Goal: Information Seeking & Learning: Learn about a topic

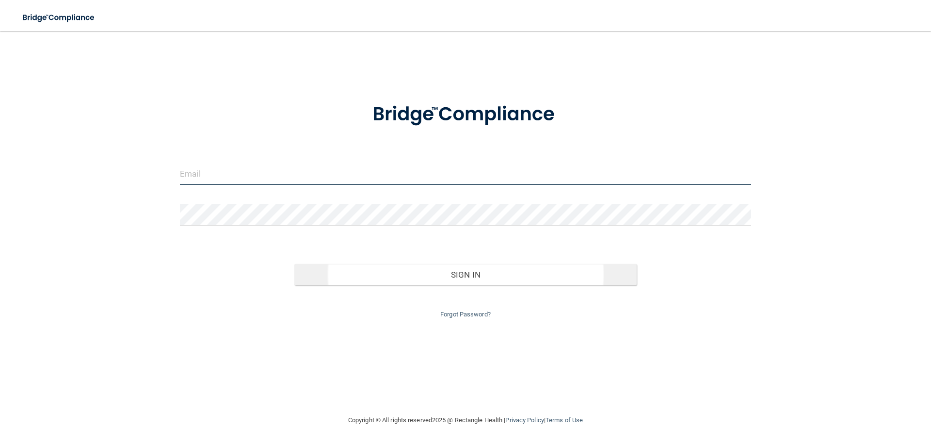
type input "[PERSON_NAME][EMAIL_ADDRESS][DOMAIN_NAME]"
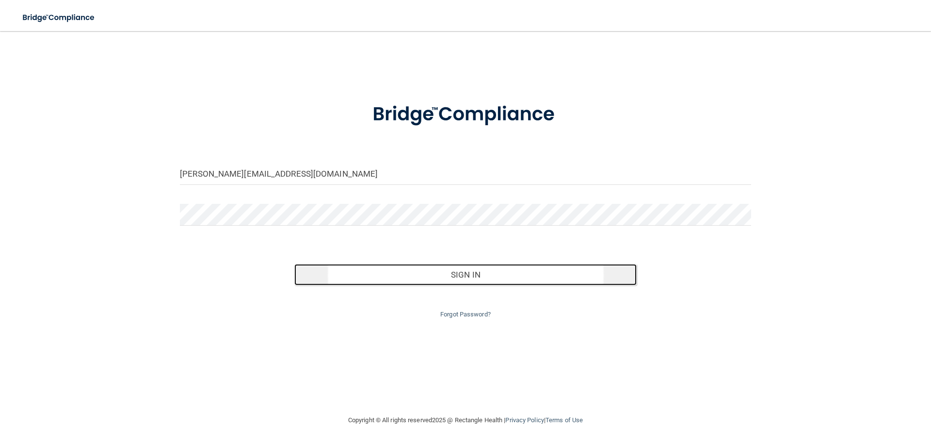
click at [466, 275] on button "Sign In" at bounding box center [465, 274] width 343 height 21
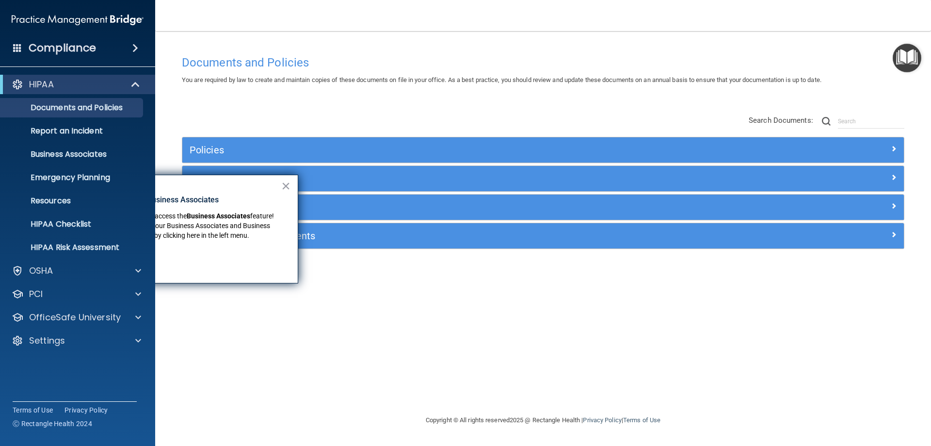
click at [357, 288] on div "Documents and Policies You are required by law to create and maintain copies of…" at bounding box center [543, 232] width 737 height 364
click at [286, 180] on button "×" at bounding box center [285, 186] width 9 height 16
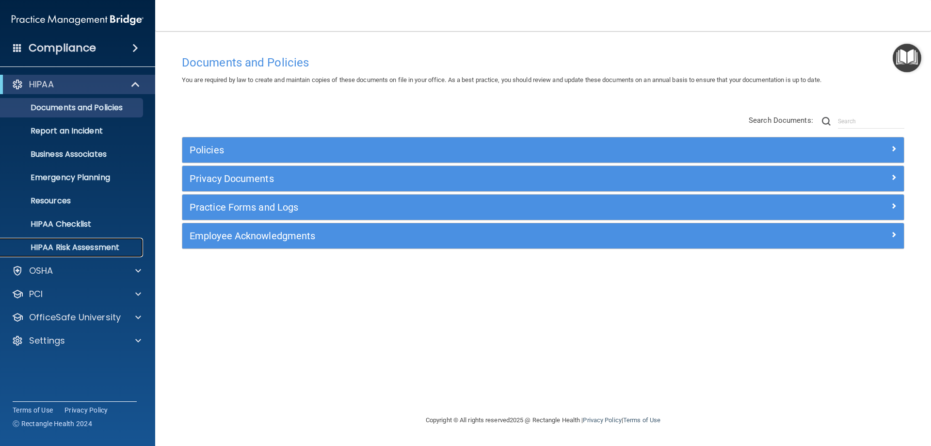
click at [89, 244] on p "HIPAA Risk Assessment" at bounding box center [72, 248] width 132 height 10
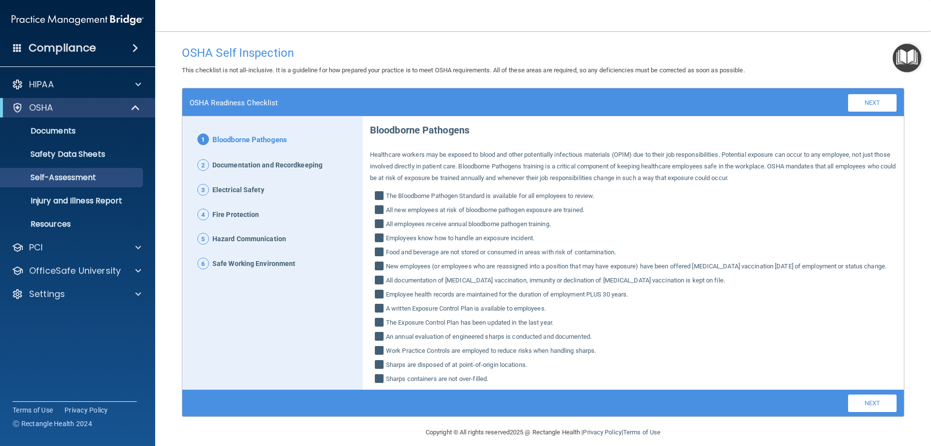
click at [681, 39] on main "OSHA Self Inspection This checklist is not all-inclusive. It is a guideline for…" at bounding box center [543, 238] width 776 height 415
click at [139, 84] on span at bounding box center [138, 85] width 6 height 12
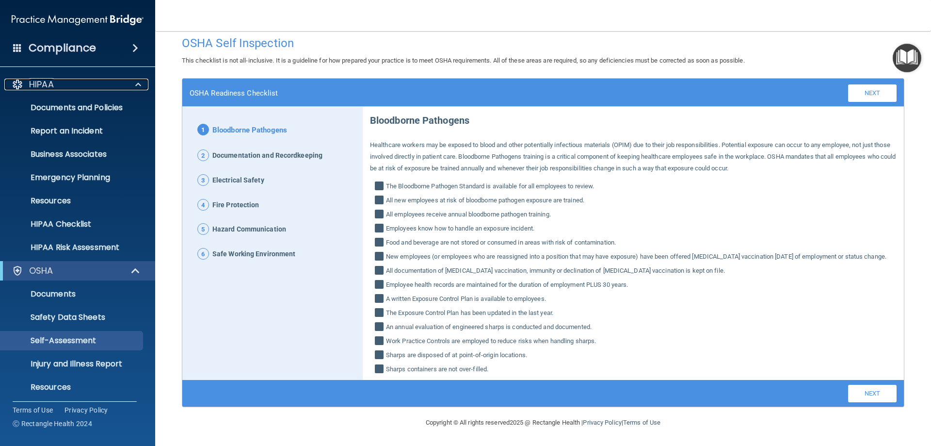
scroll to position [21, 0]
